Goal: Communication & Community: Answer question/provide support

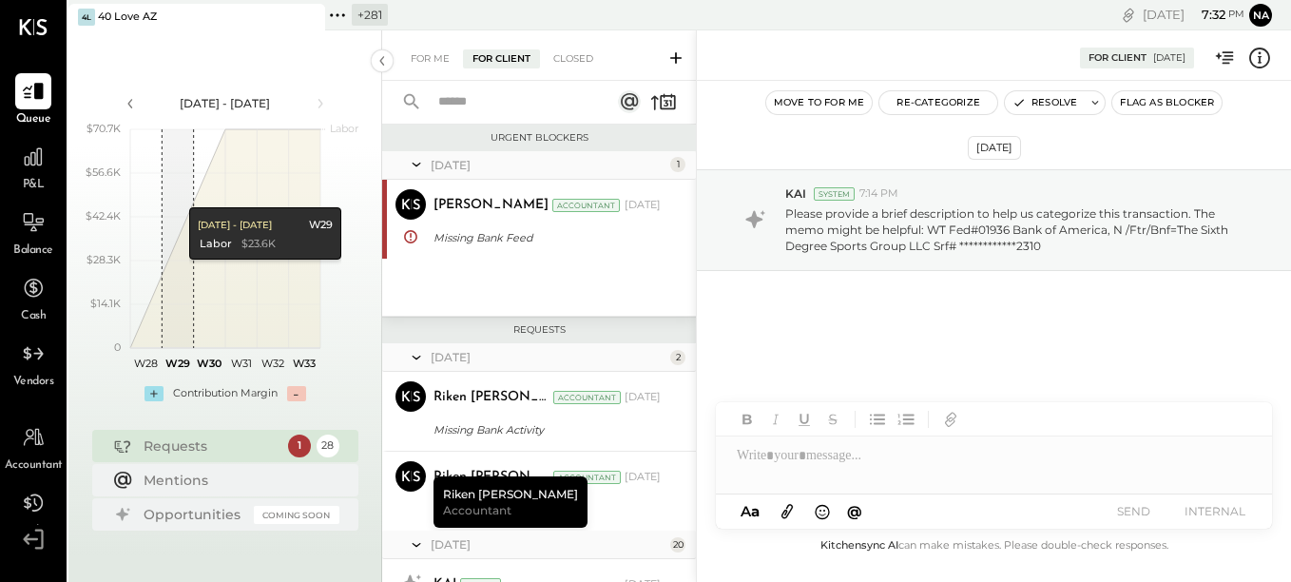
scroll to position [285, 0]
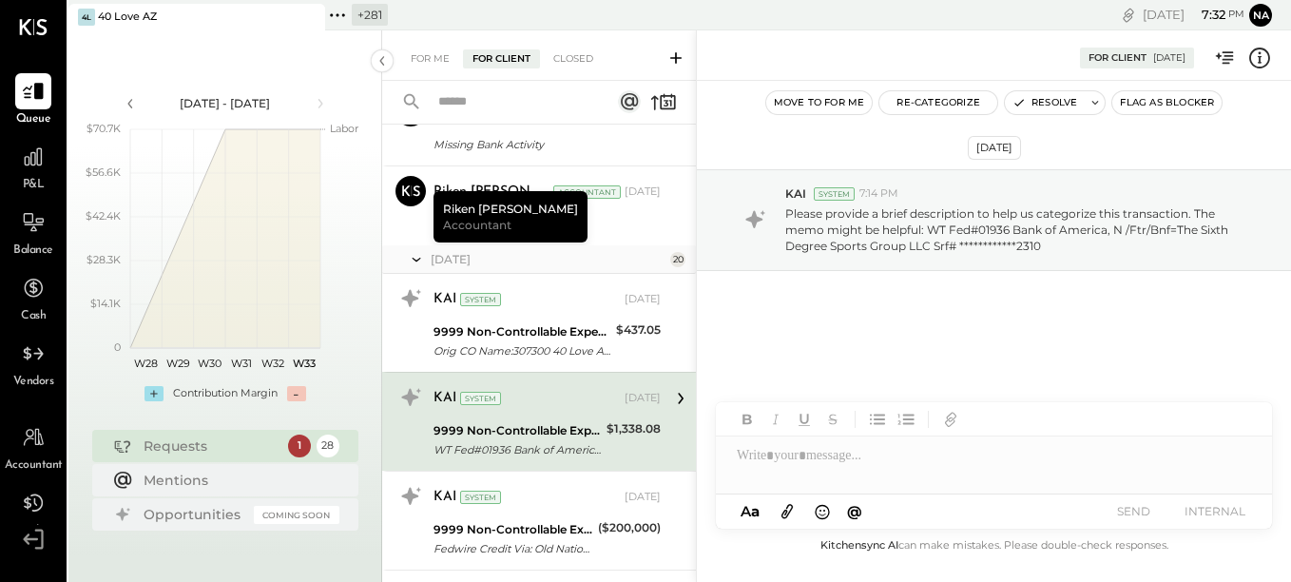
click at [37, 534] on icon at bounding box center [33, 539] width 34 height 29
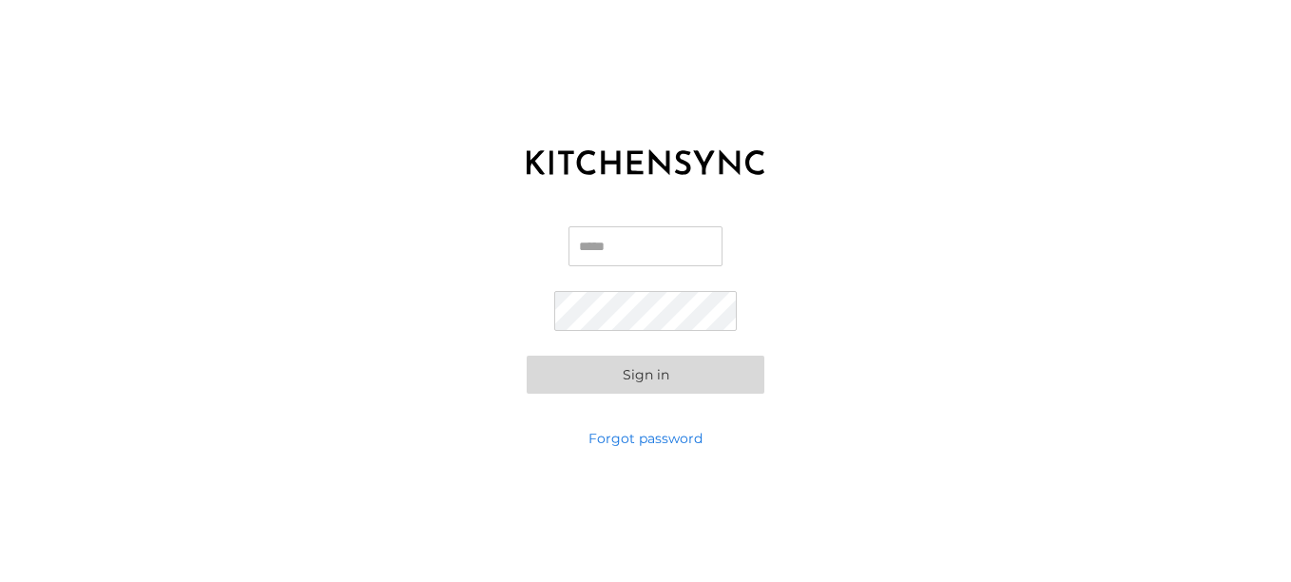
click at [587, 243] on input "Email" at bounding box center [646, 246] width 154 height 40
type input "**********"
click at [655, 377] on button "Sign in" at bounding box center [646, 375] width 238 height 38
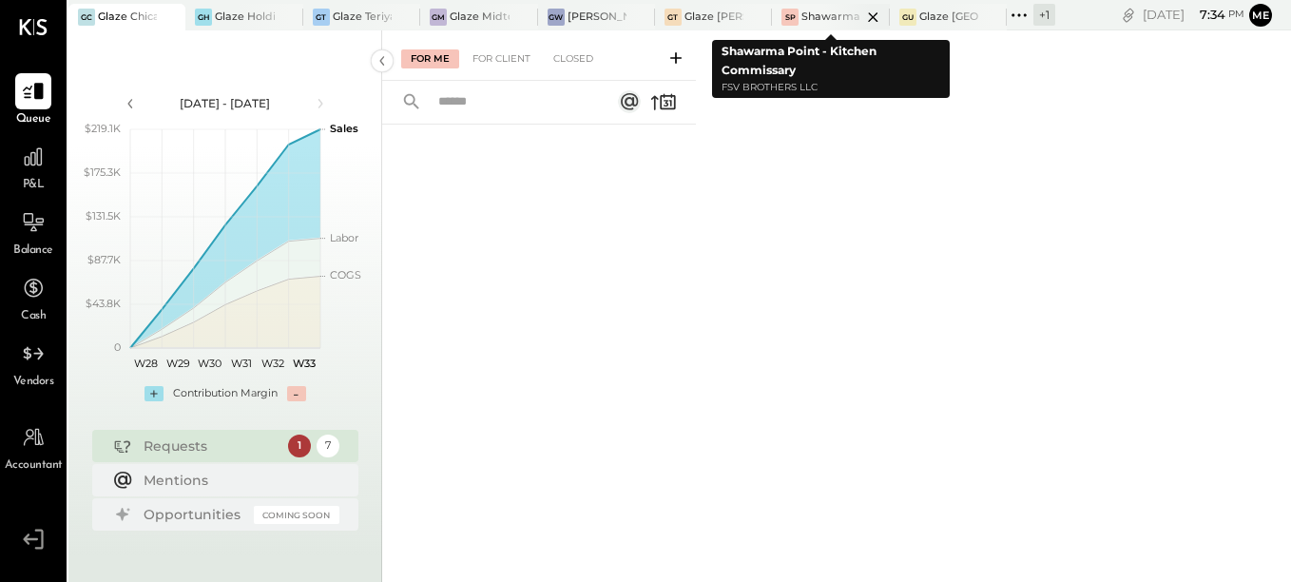
click at [808, 16] on div "Shawarma Point - Kitchen Commissary" at bounding box center [831, 17] width 59 height 15
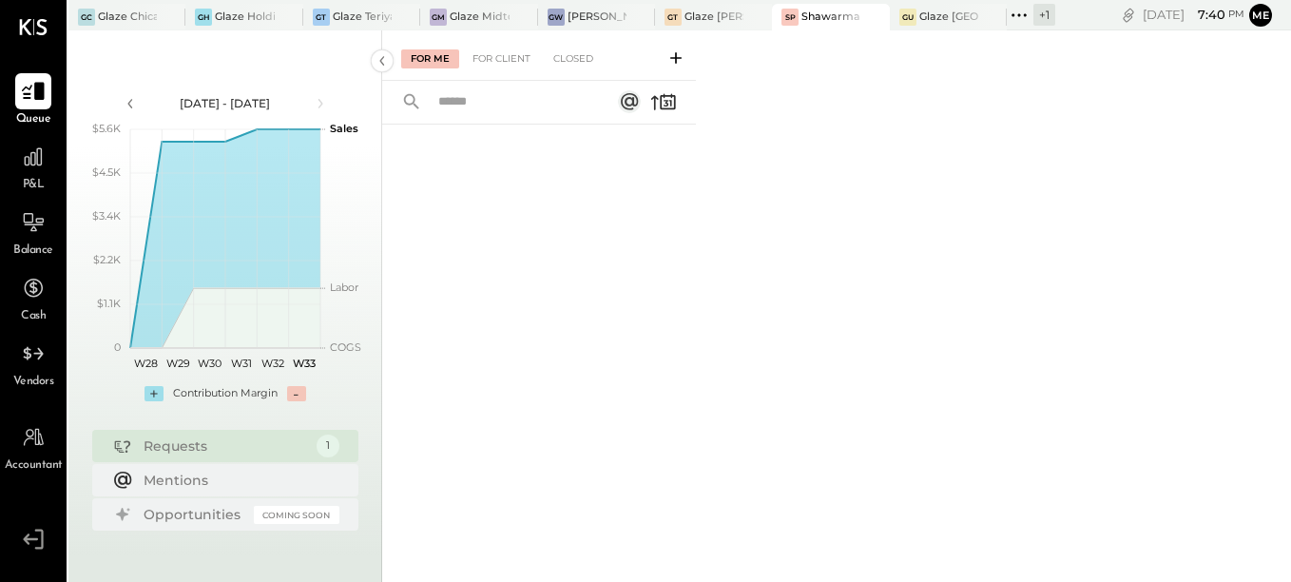
click at [45, 101] on icon at bounding box center [33, 91] width 25 height 25
click at [495, 71] on div "For Me For Client Closed" at bounding box center [539, 55] width 314 height 50
click at [498, 64] on div "For Client" at bounding box center [501, 58] width 77 height 19
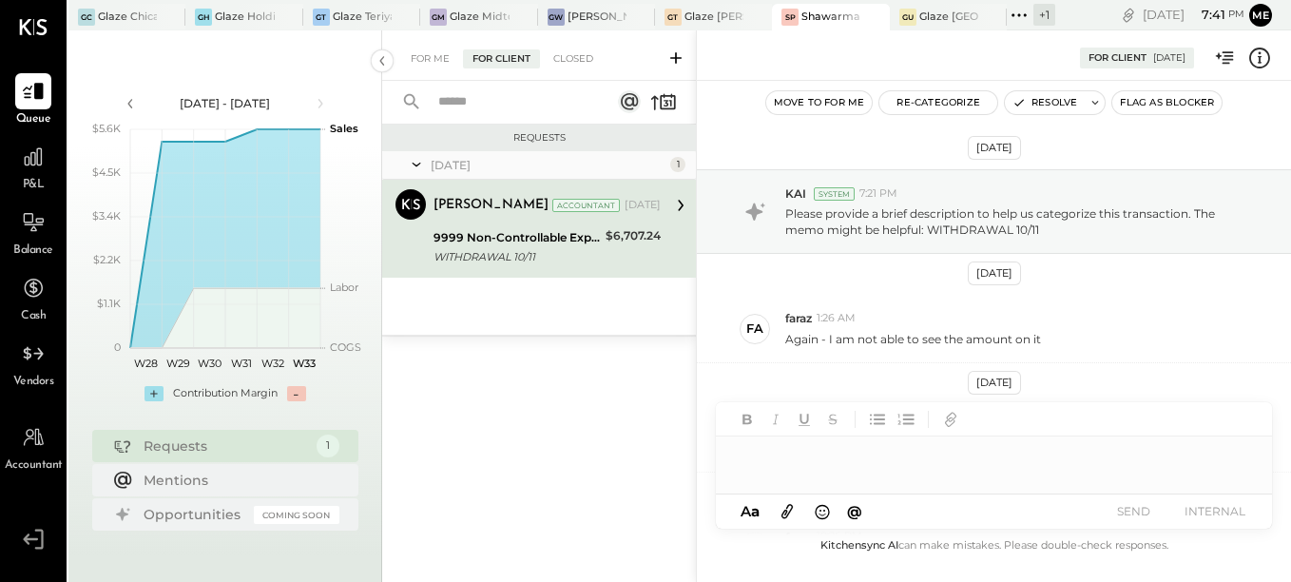
scroll to position [313, 0]
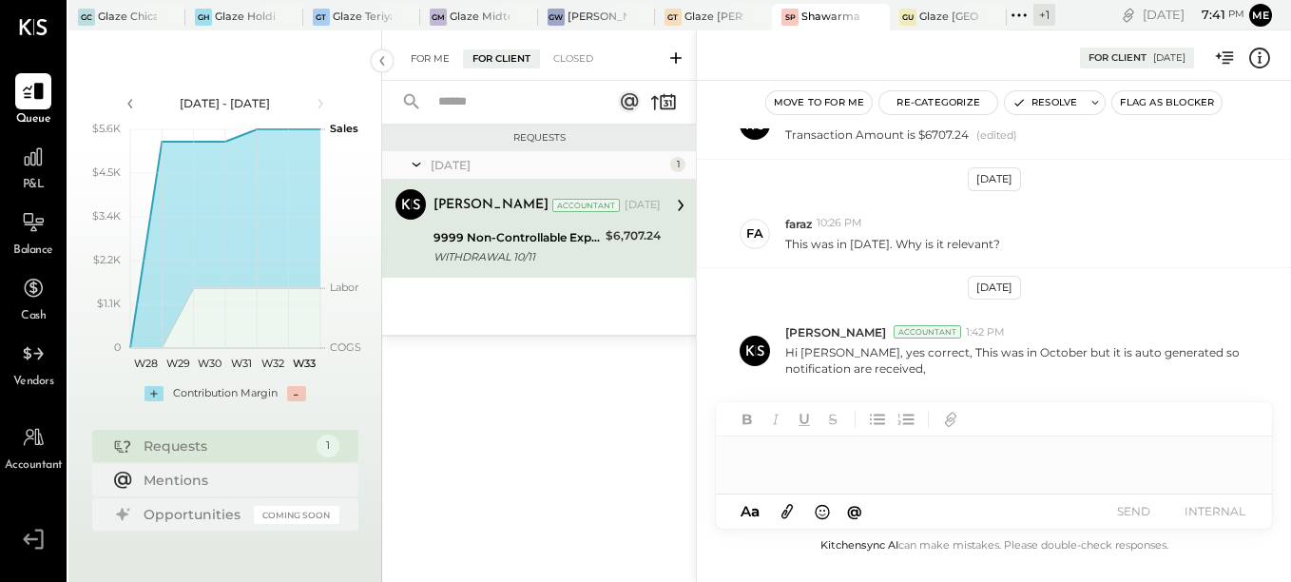
click at [437, 61] on div "For Me" at bounding box center [430, 58] width 58 height 19
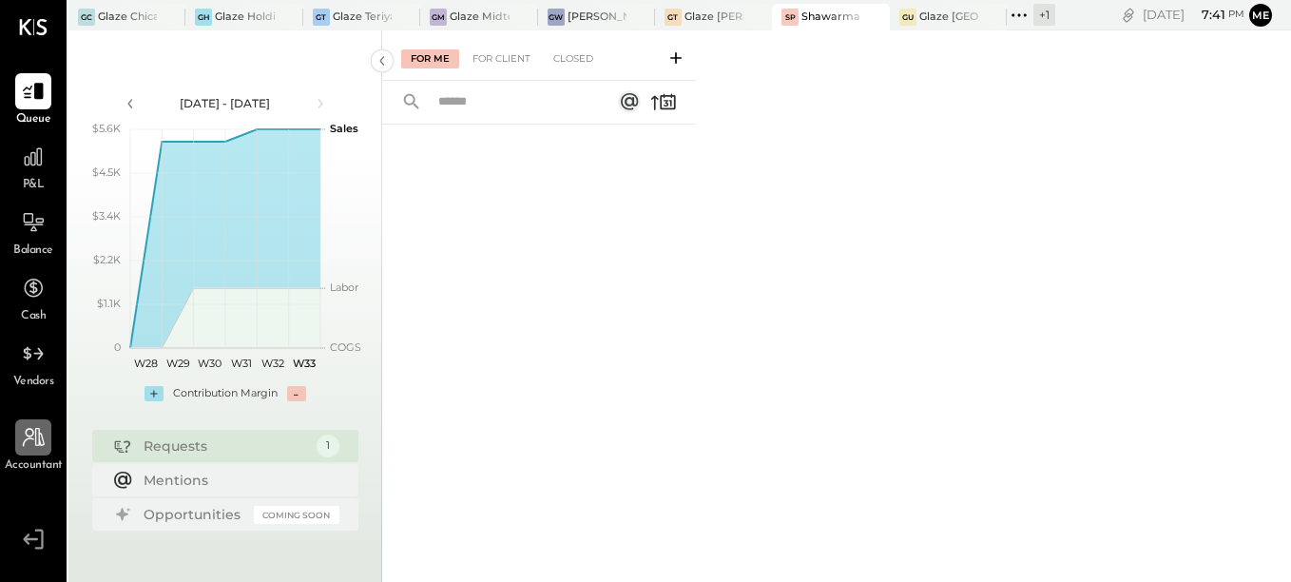
click at [28, 441] on icon at bounding box center [33, 437] width 25 height 25
select select "******"
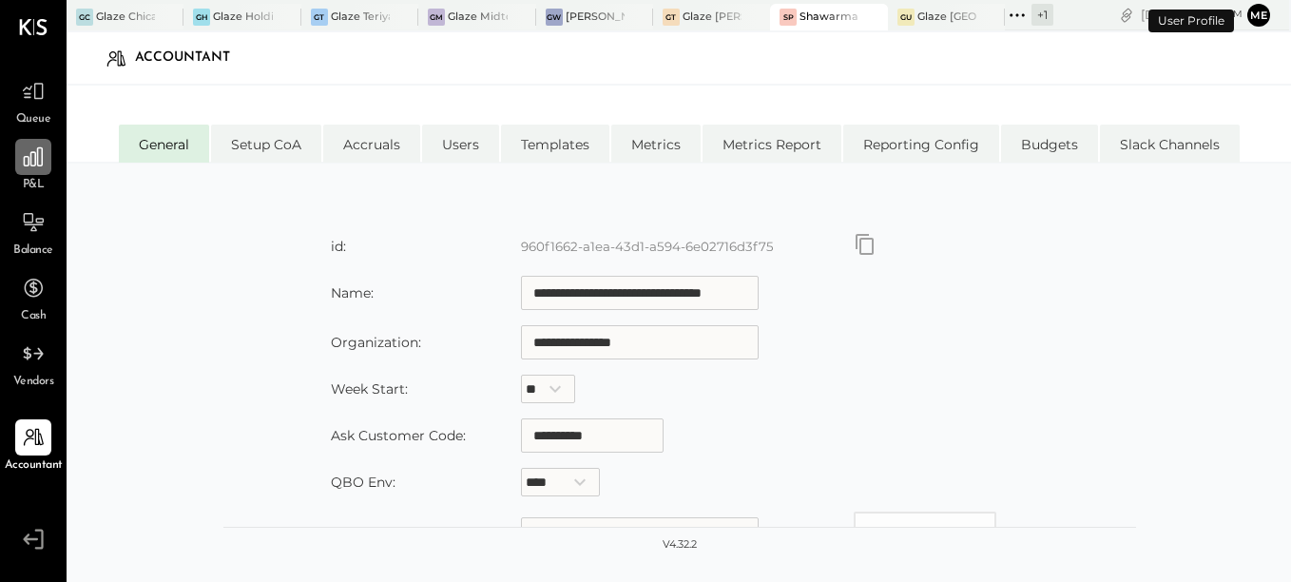
click at [42, 158] on icon at bounding box center [33, 156] width 19 height 19
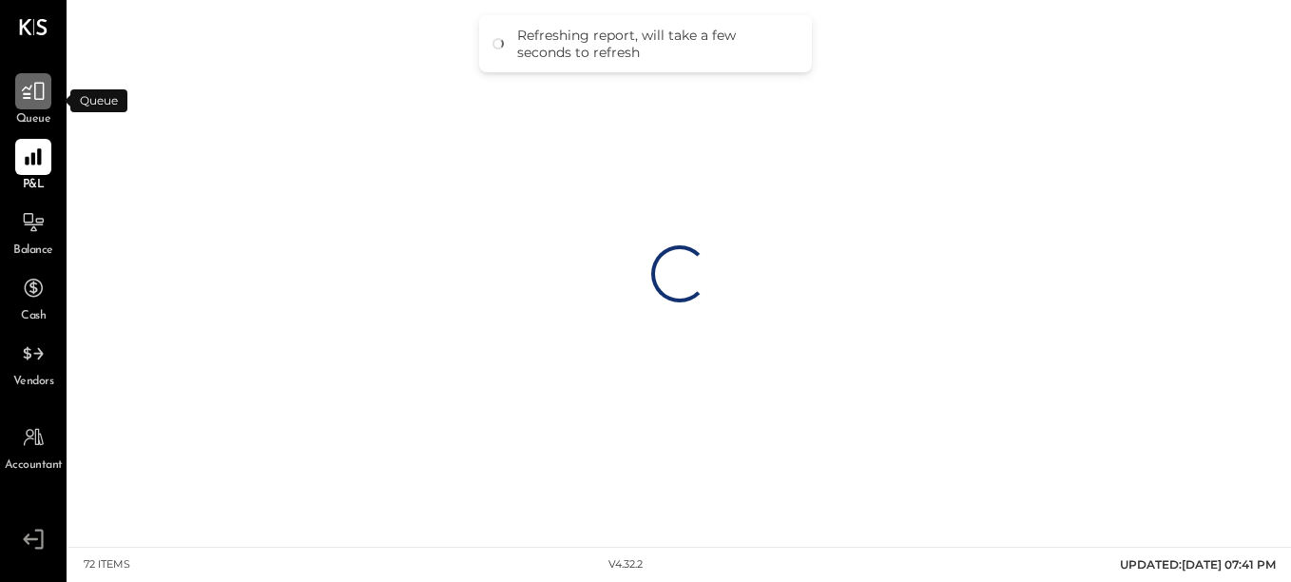
click at [32, 100] on icon at bounding box center [33, 91] width 25 height 25
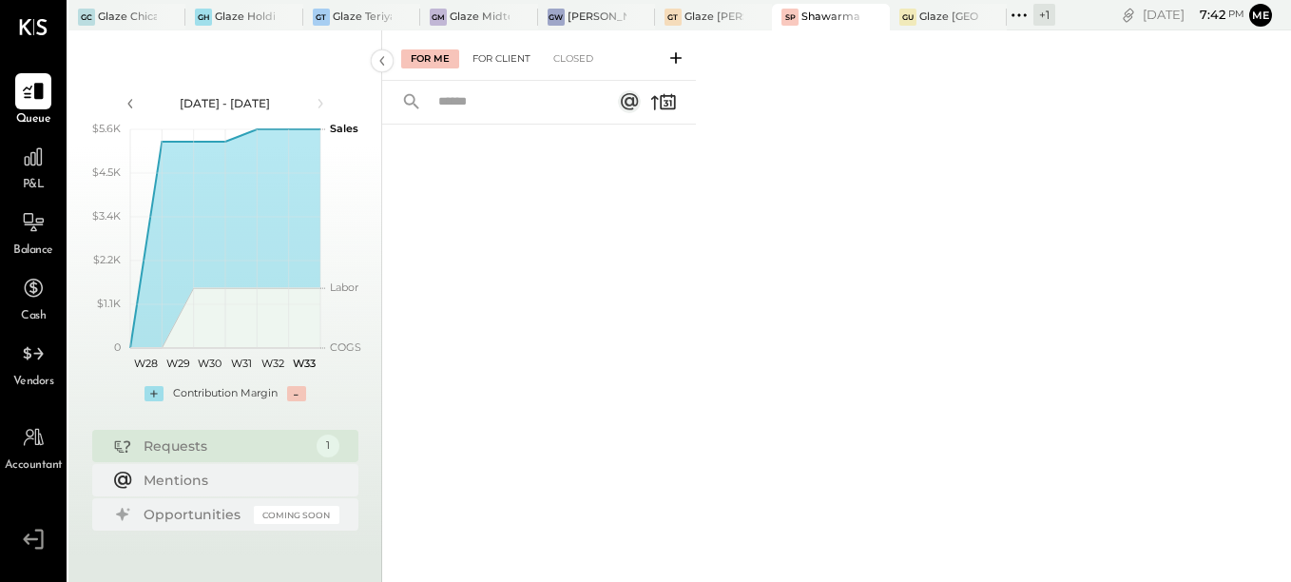
click at [486, 55] on div "For Client" at bounding box center [501, 58] width 77 height 19
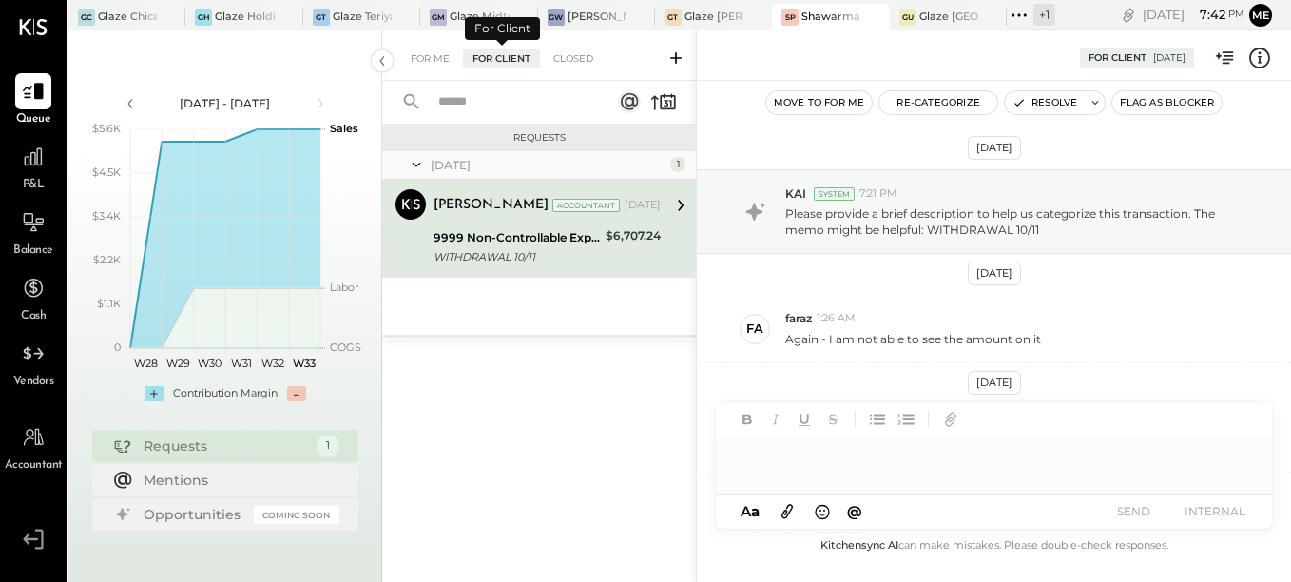
scroll to position [313, 0]
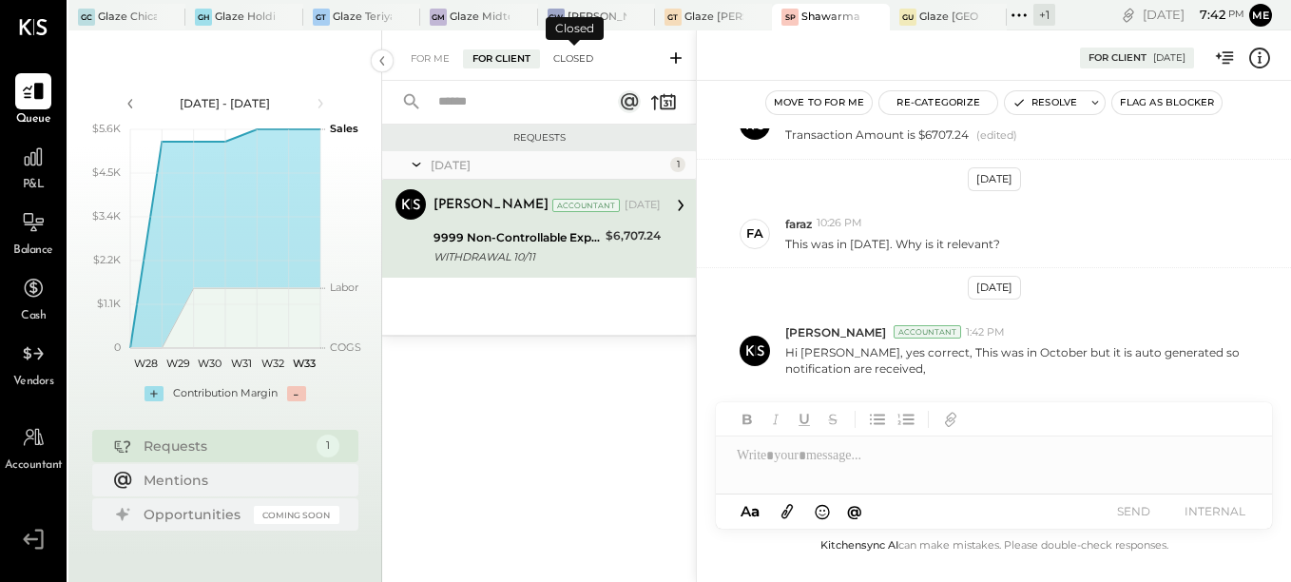
click at [582, 49] on div "Closed" at bounding box center [573, 58] width 59 height 19
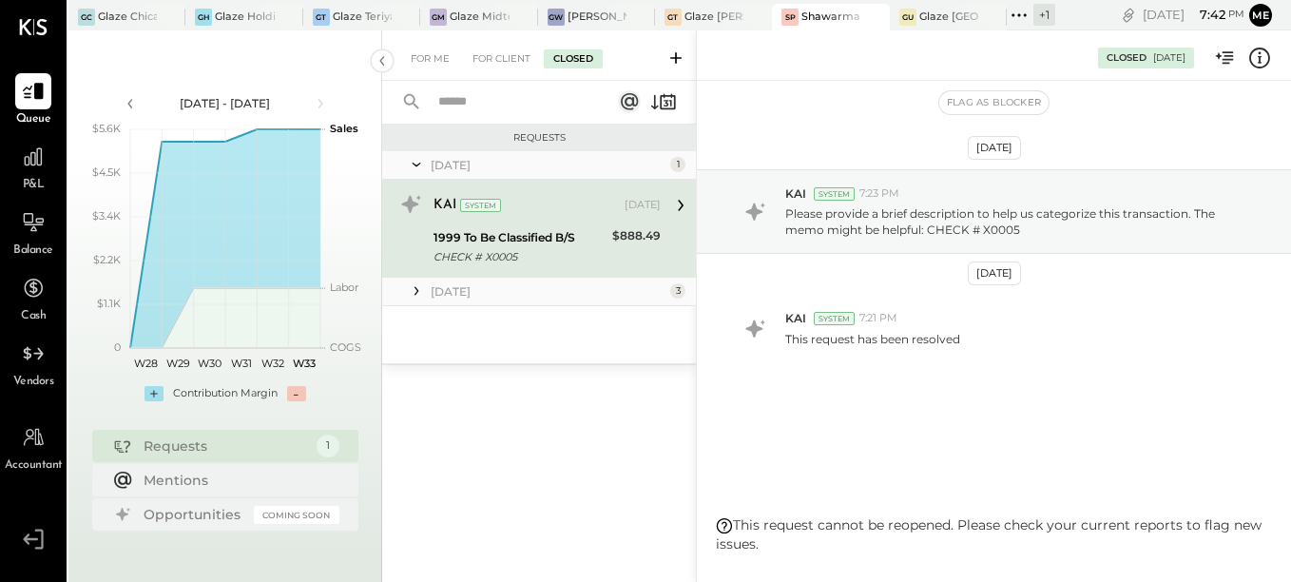
click at [438, 72] on div "For Me For Client Closed" at bounding box center [539, 55] width 314 height 50
click at [437, 57] on div "For Me" at bounding box center [430, 58] width 58 height 19
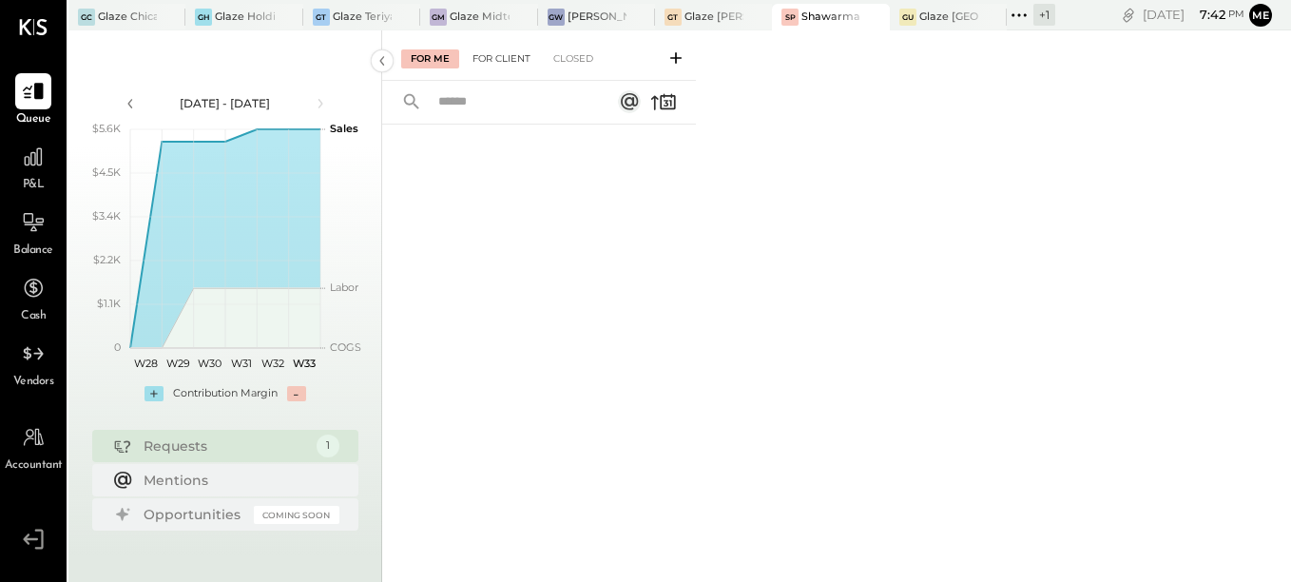
click at [509, 63] on div "For Client" at bounding box center [501, 58] width 77 height 19
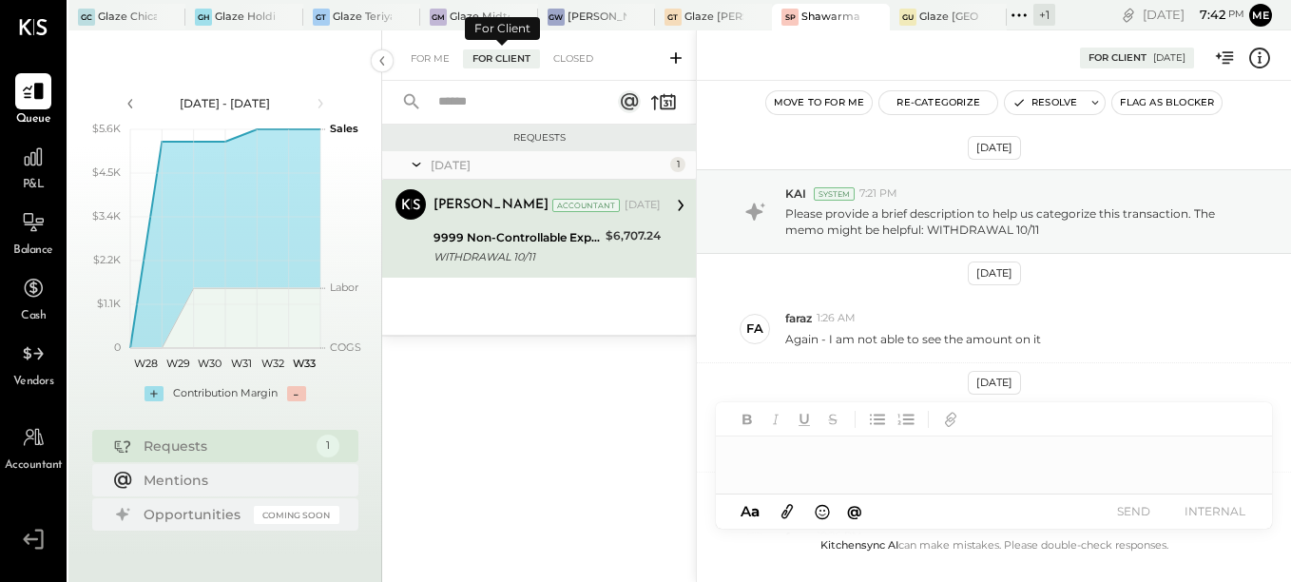
scroll to position [313, 0]
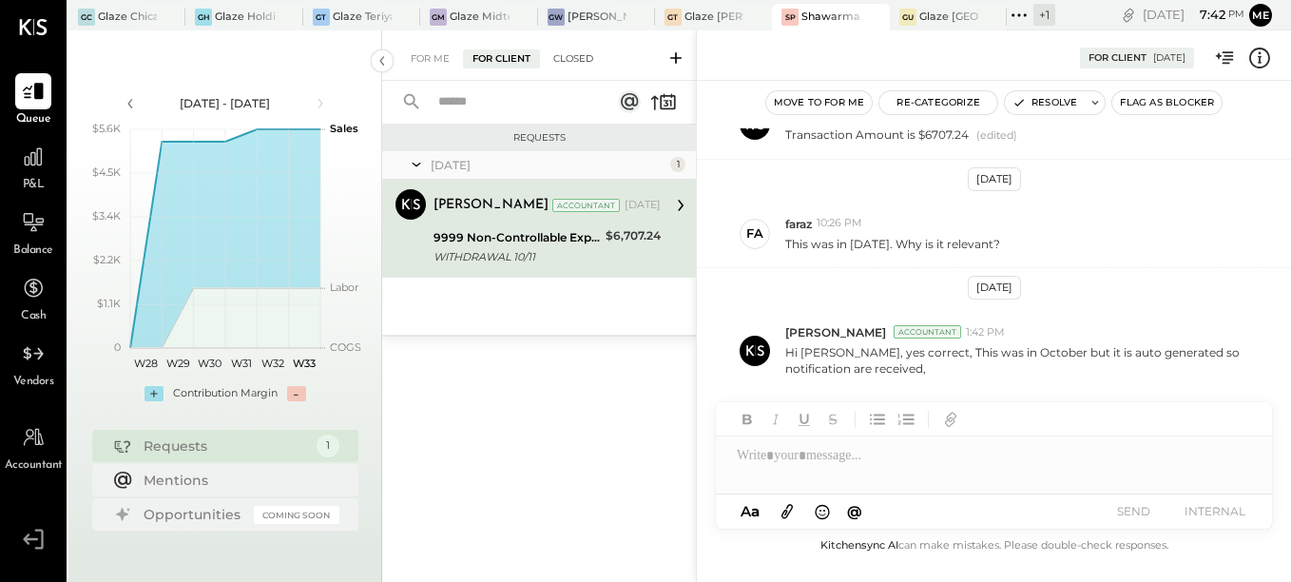
click at [575, 63] on div "Closed" at bounding box center [573, 58] width 59 height 19
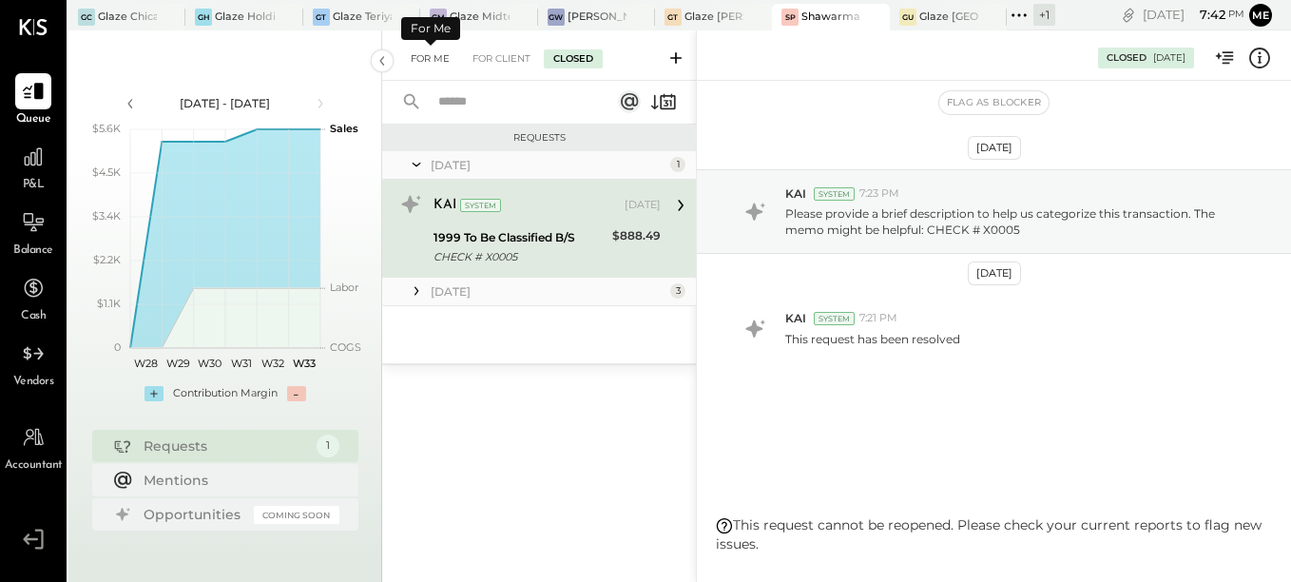
click at [436, 54] on div "For Me" at bounding box center [430, 58] width 58 height 19
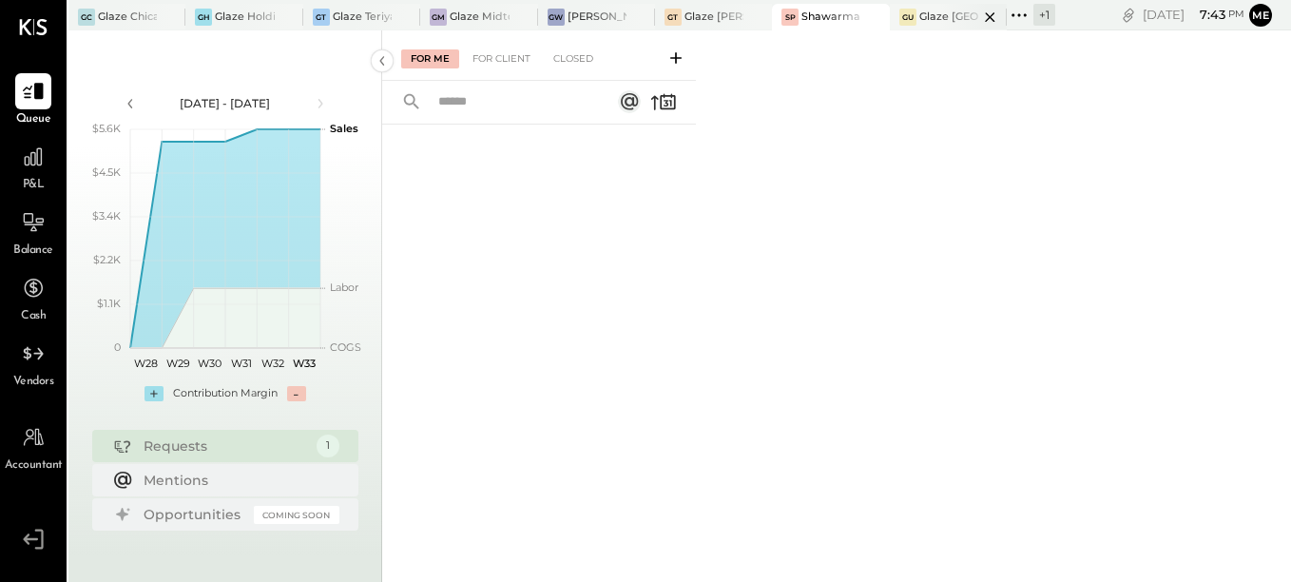
click at [934, 15] on div "Glaze [GEOGRAPHIC_DATA] - 110 Uni" at bounding box center [949, 17] width 59 height 15
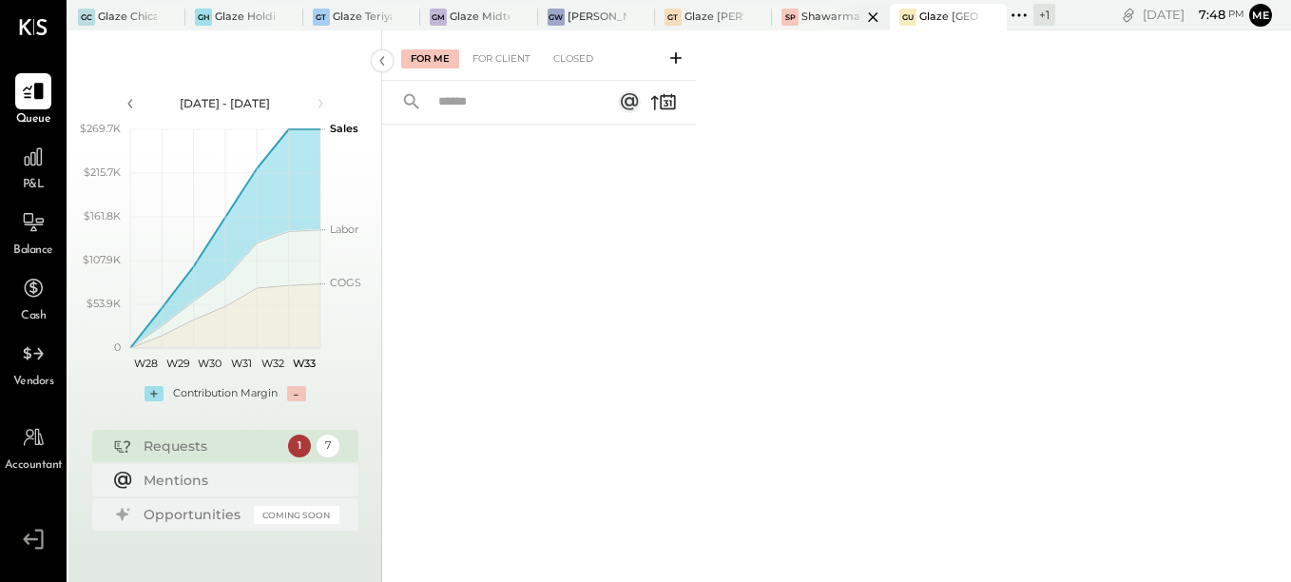
click at [826, 23] on div at bounding box center [857, 17] width 67 height 26
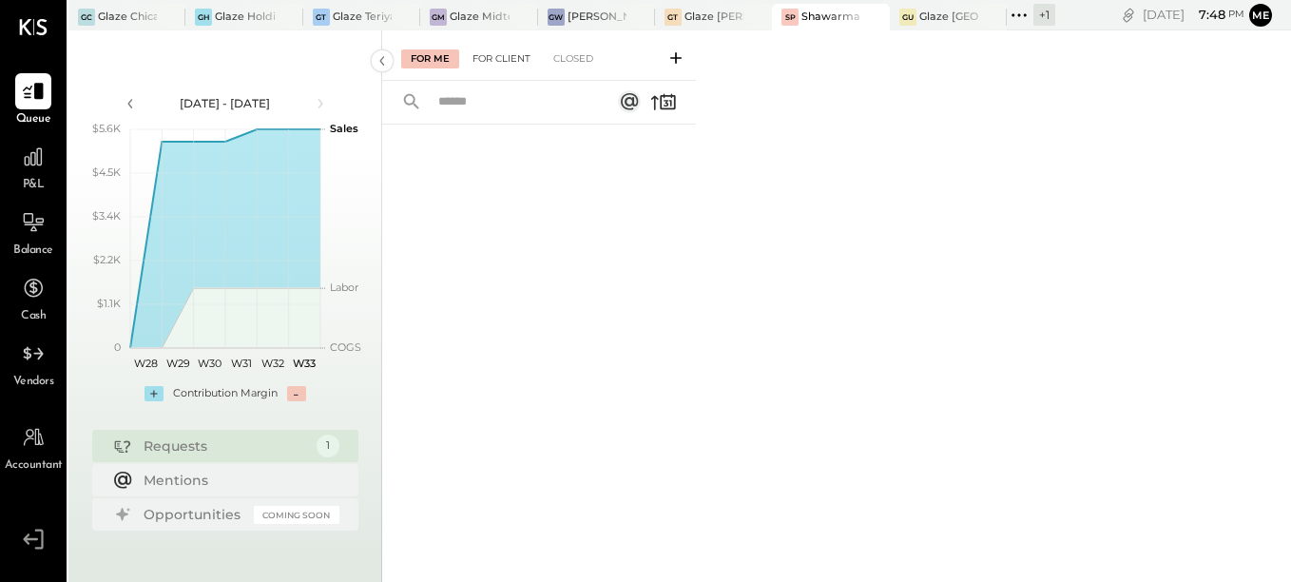
click at [519, 63] on div "For Client" at bounding box center [501, 58] width 77 height 19
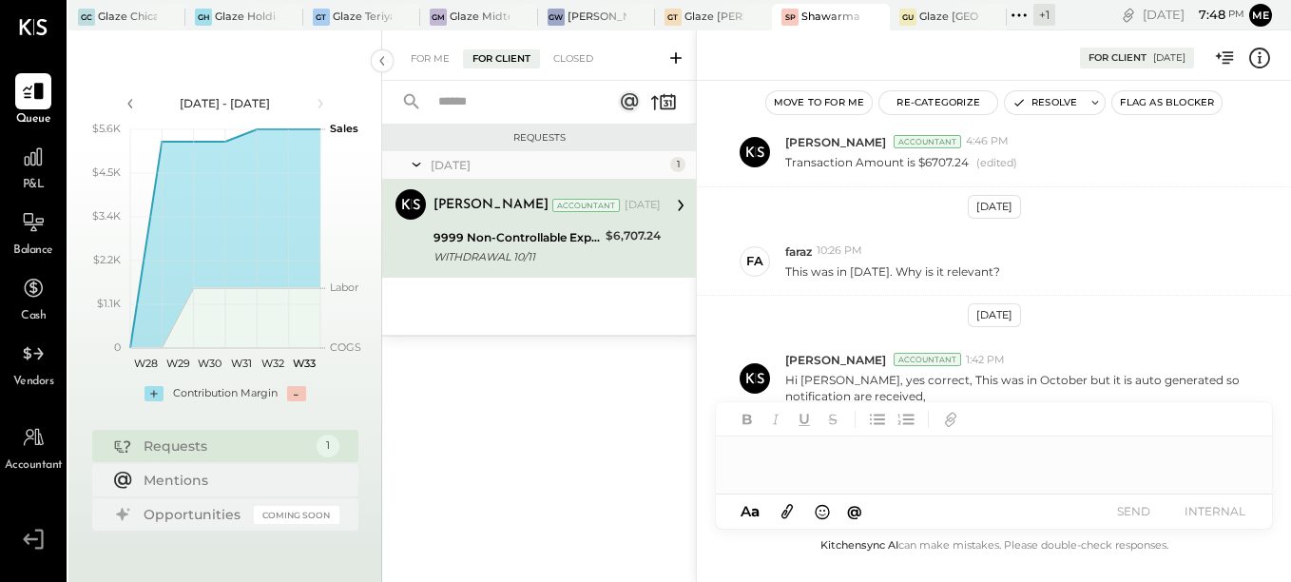
scroll to position [313, 0]
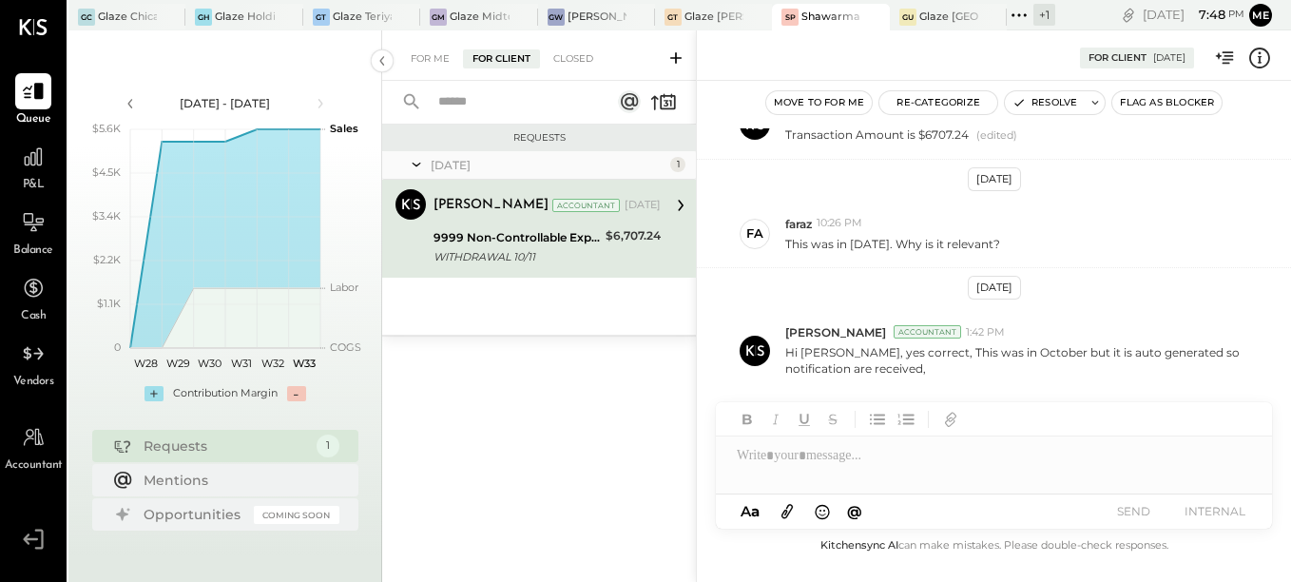
click at [415, 164] on icon at bounding box center [416, 165] width 19 height 48
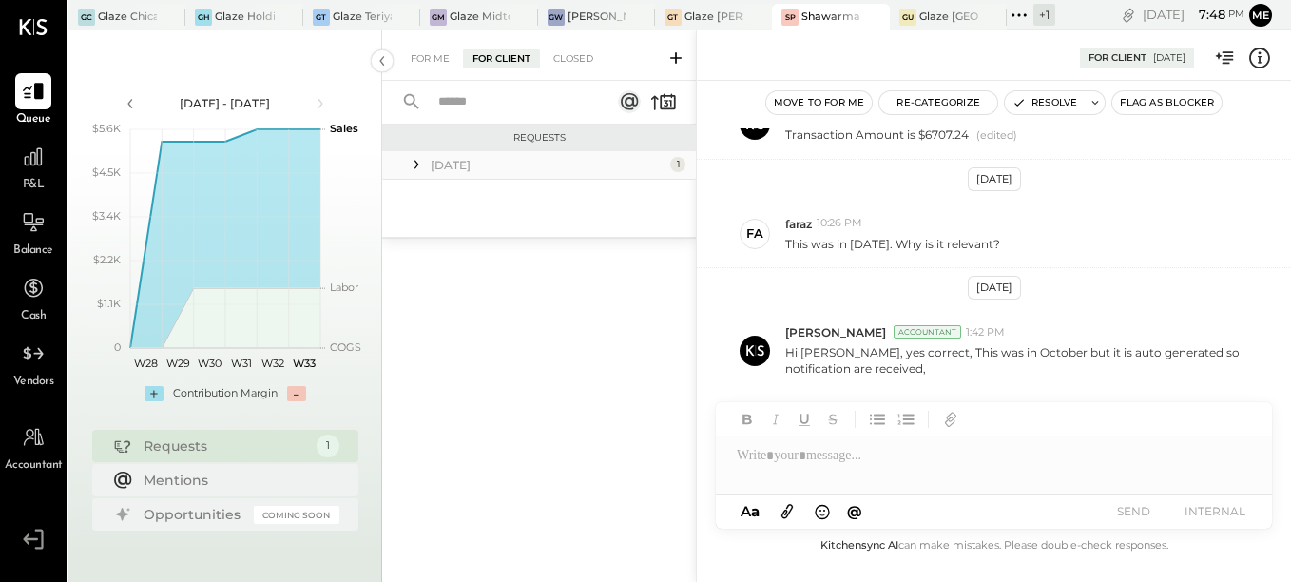
click at [415, 164] on icon at bounding box center [416, 164] width 19 height 19
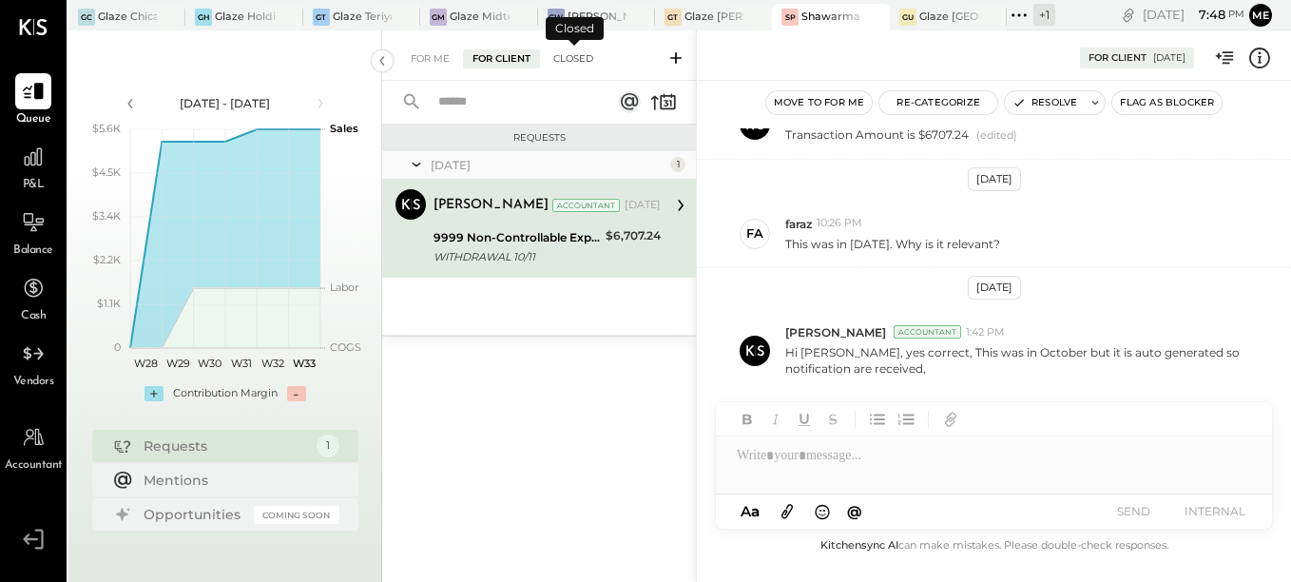
click at [568, 55] on div "Closed" at bounding box center [573, 58] width 59 height 19
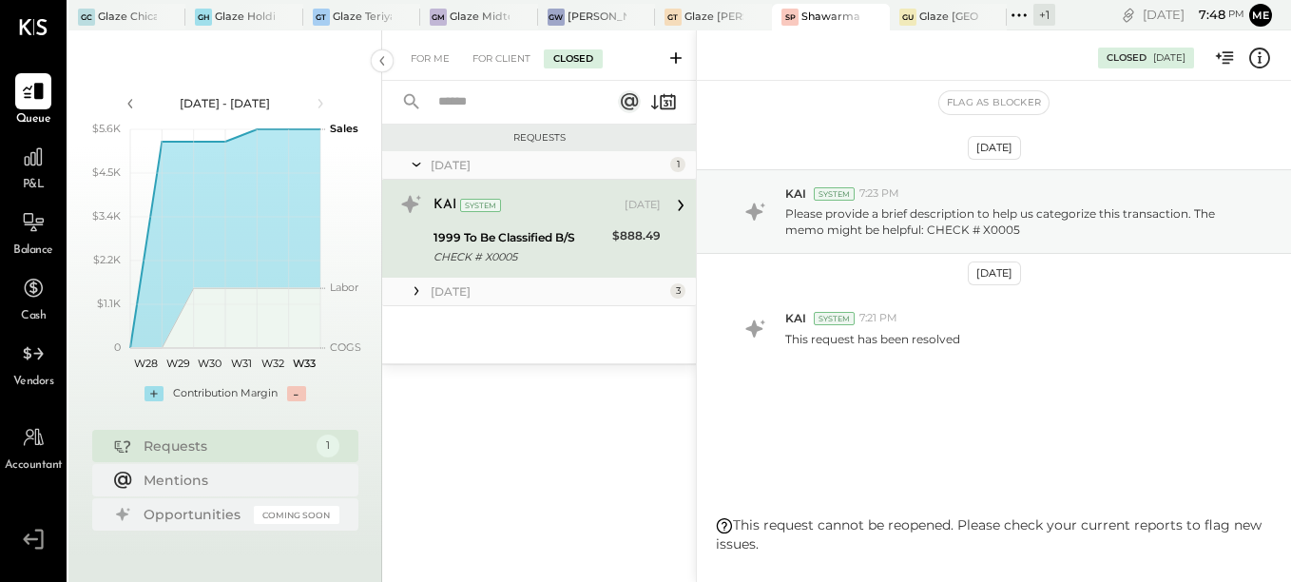
click at [416, 294] on icon at bounding box center [417, 291] width 4 height 9
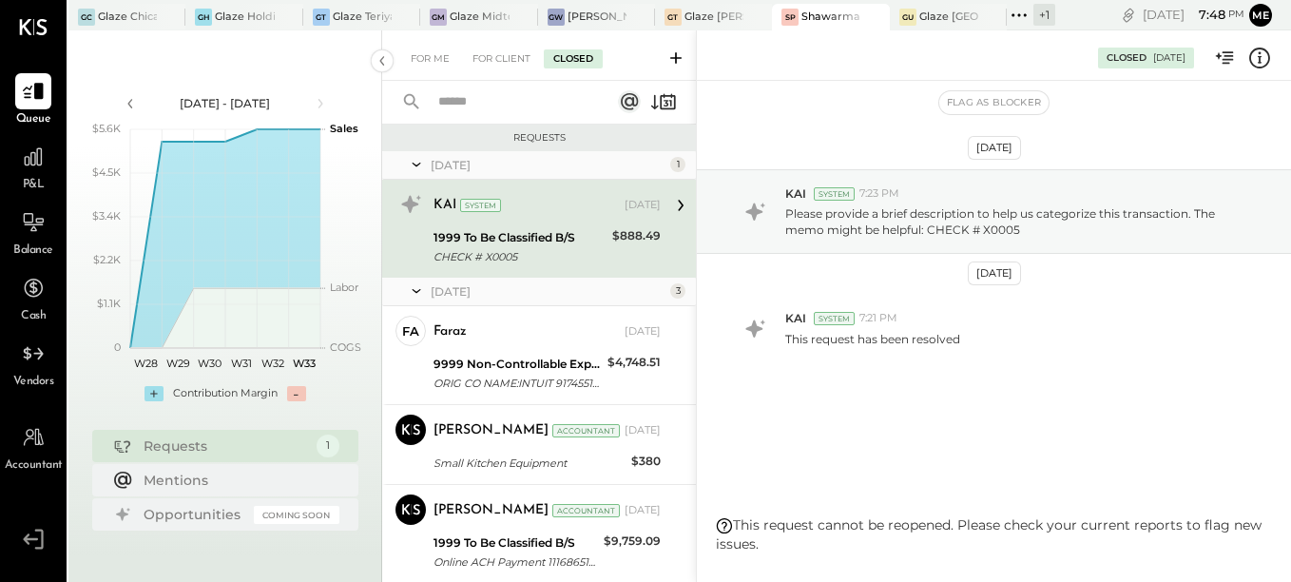
click at [417, 292] on icon at bounding box center [416, 291] width 19 height 48
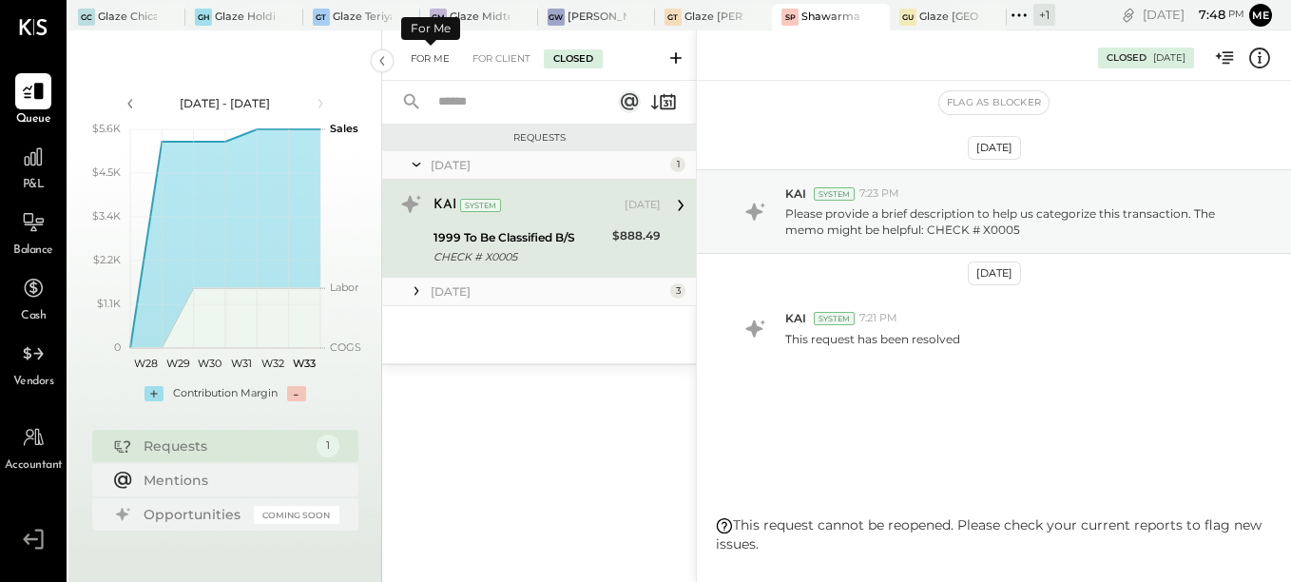
click at [433, 54] on div "For Me" at bounding box center [430, 58] width 58 height 19
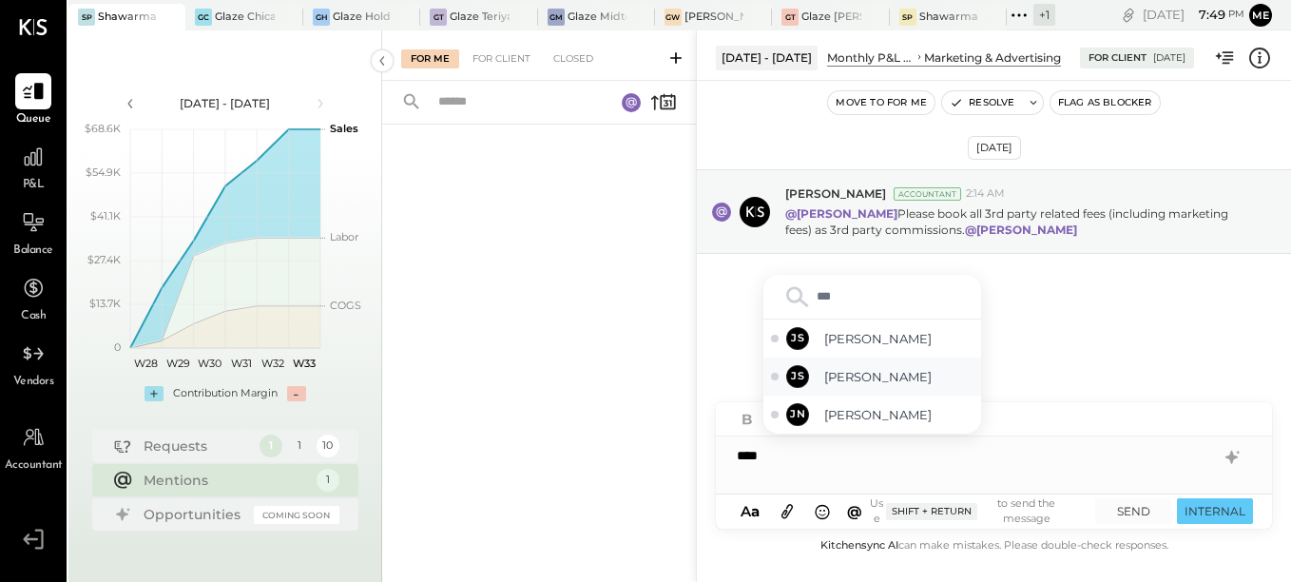
click at [862, 373] on span "[PERSON_NAME]" at bounding box center [899, 377] width 149 height 18
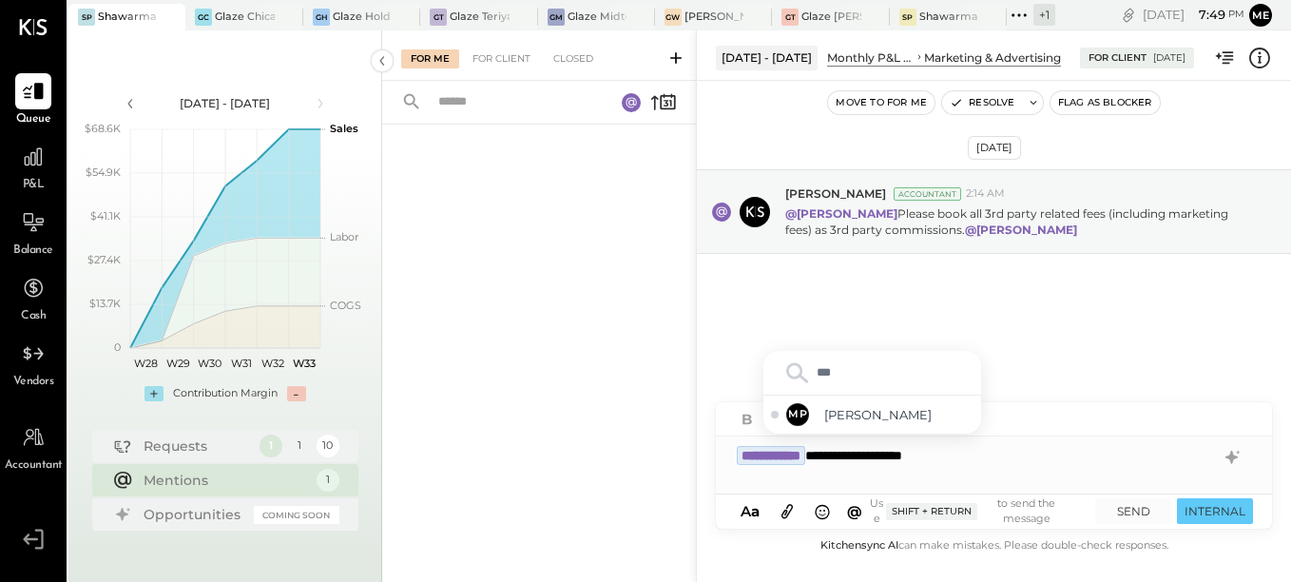
type input "****"
click at [905, 420] on span "[PERSON_NAME]" at bounding box center [899, 415] width 149 height 18
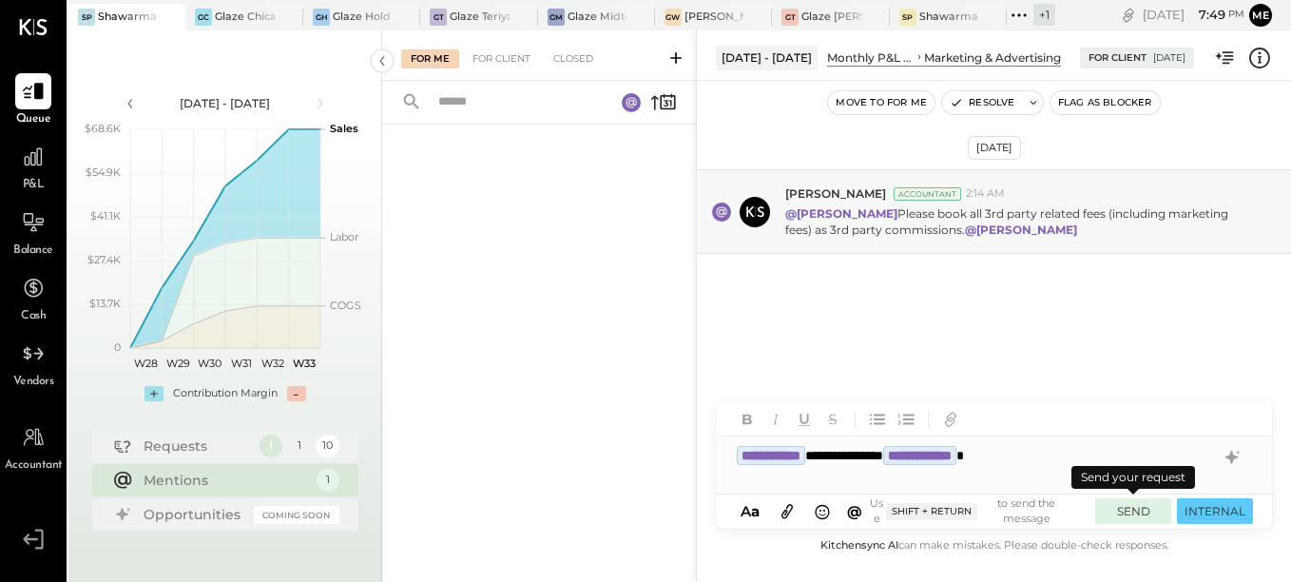
click at [1126, 510] on button "SEND" at bounding box center [1134, 511] width 76 height 26
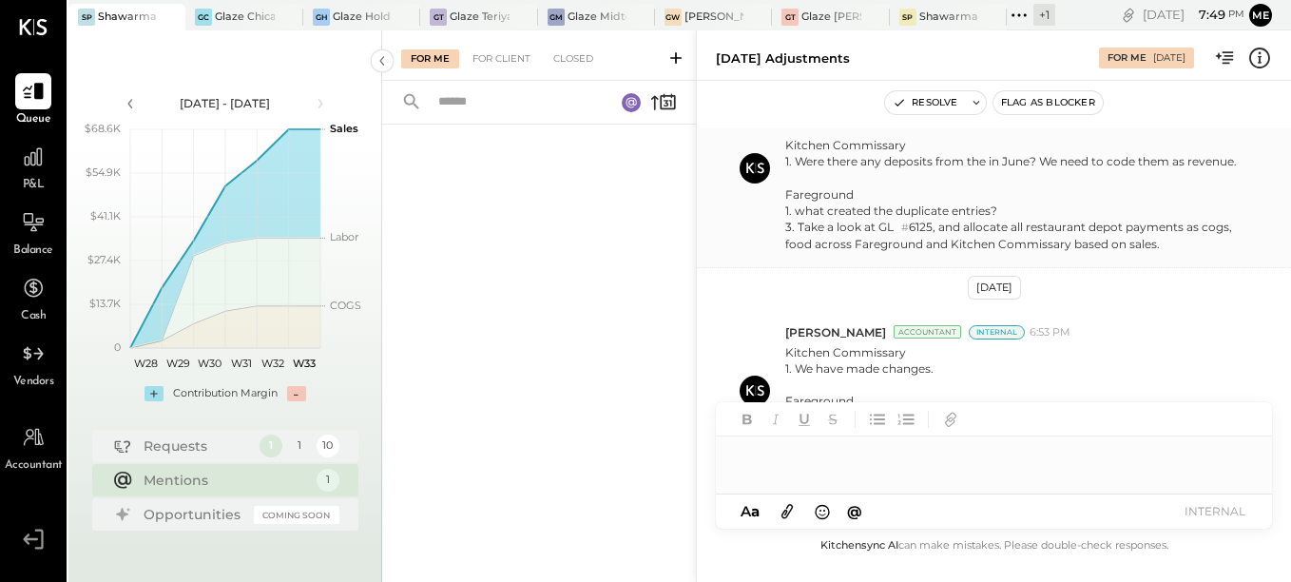
scroll to position [753, 0]
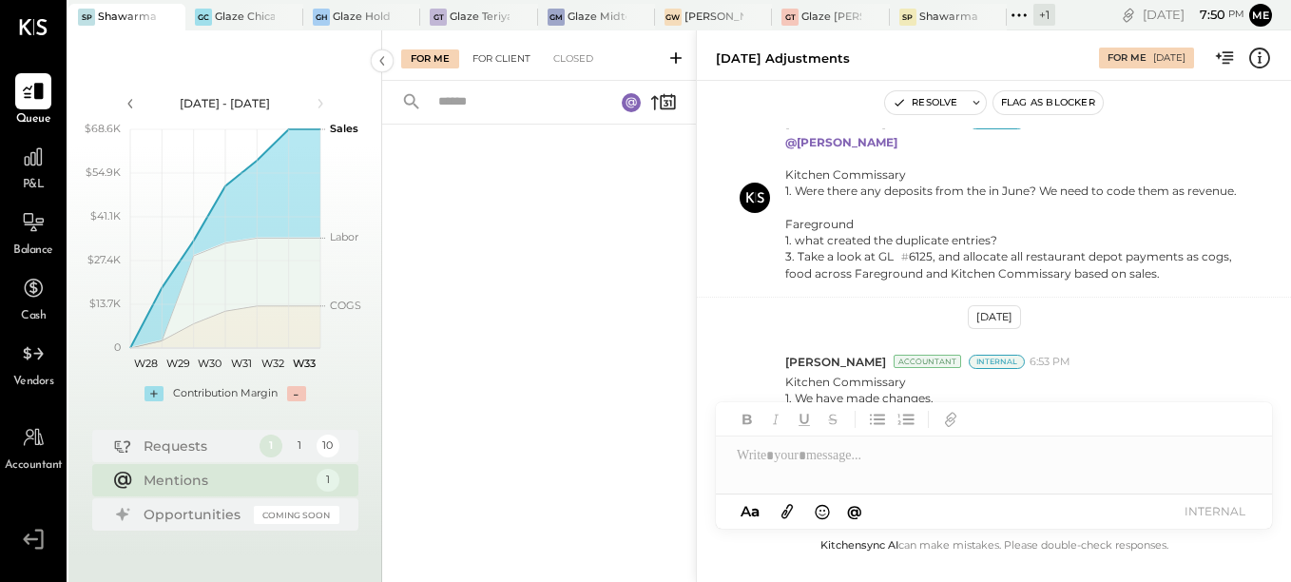
click at [501, 50] on div "For Client" at bounding box center [501, 58] width 77 height 19
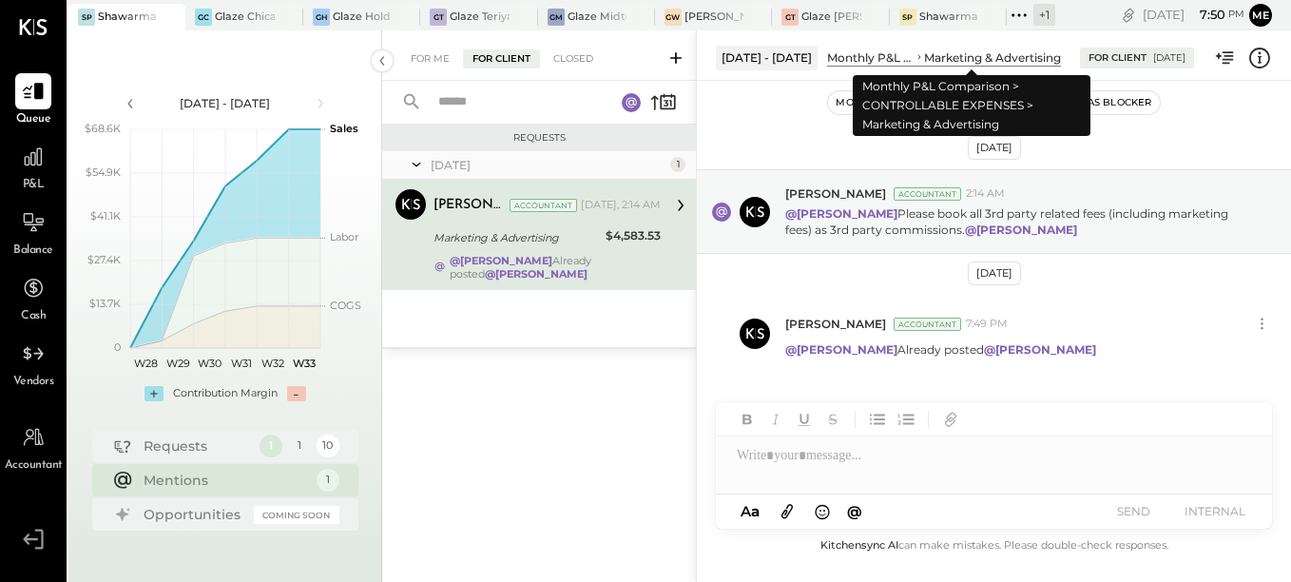
click at [938, 55] on div "Marketing & Advertising" at bounding box center [992, 57] width 137 height 16
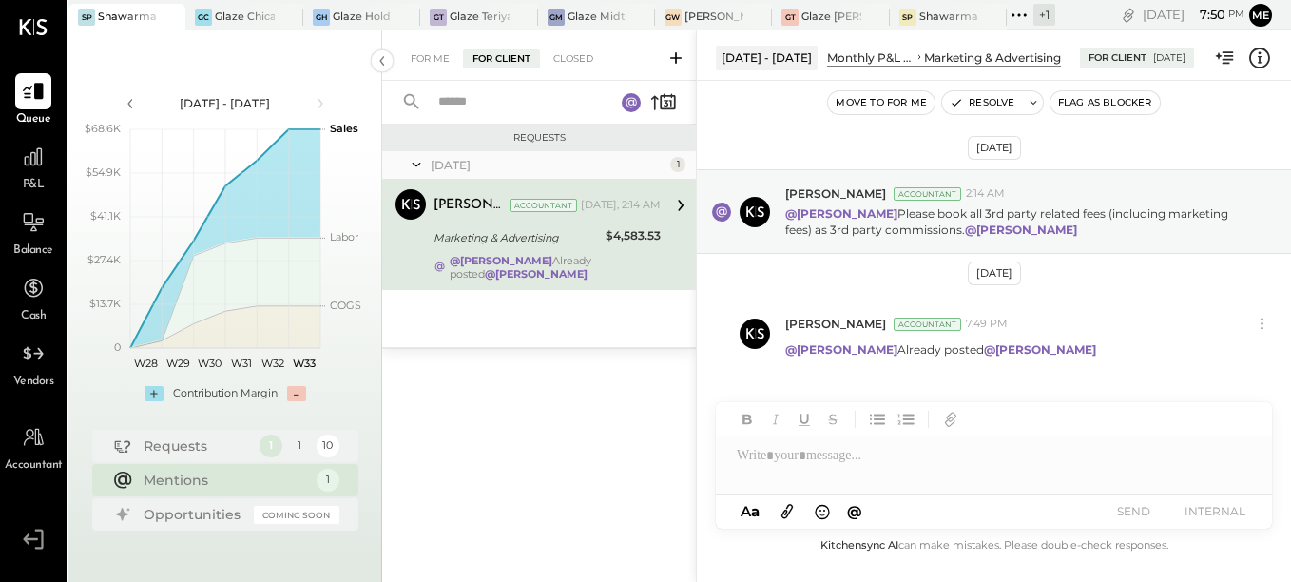
click at [884, 60] on div "Monthly P&L Comparison" at bounding box center [870, 57] width 87 height 16
